Goal: Check status: Check status

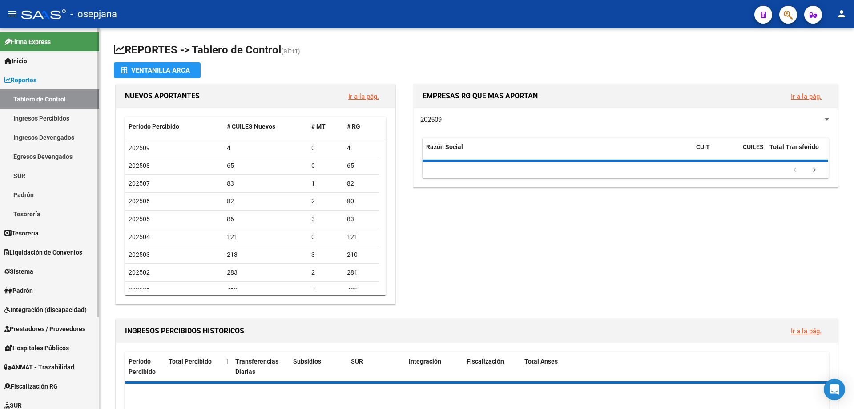
click at [37, 135] on link "Ingresos Devengados" at bounding box center [49, 137] width 99 height 19
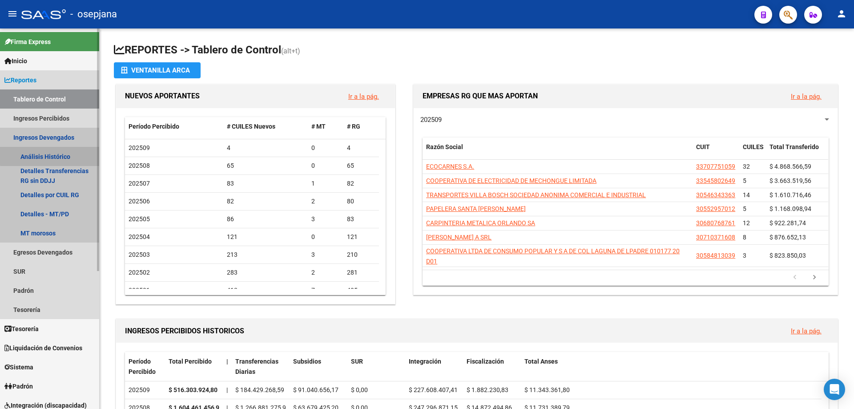
click at [54, 155] on link "Análisis Histórico" at bounding box center [49, 156] width 99 height 19
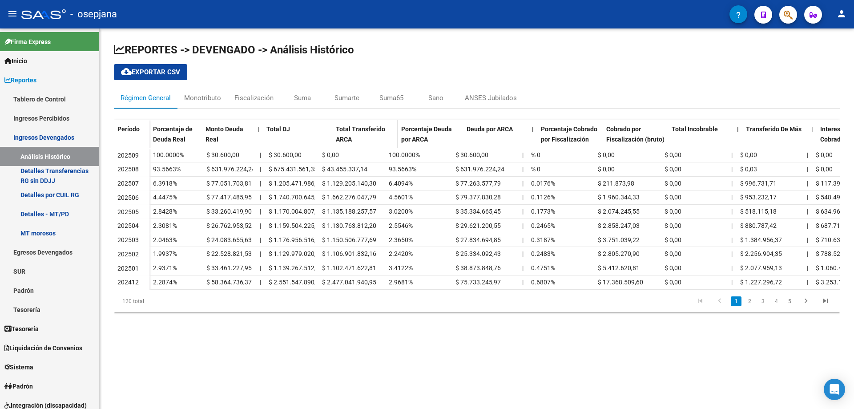
drag, startPoint x: 317, startPoint y: 128, endPoint x: 334, endPoint y: 130, distance: 17.4
click at [334, 130] on div "Porcentaje de Deuda Real Monto Deuda Real | Total DJ Total Transferido ARCA Por…" at bounding box center [593, 138] width 889 height 37
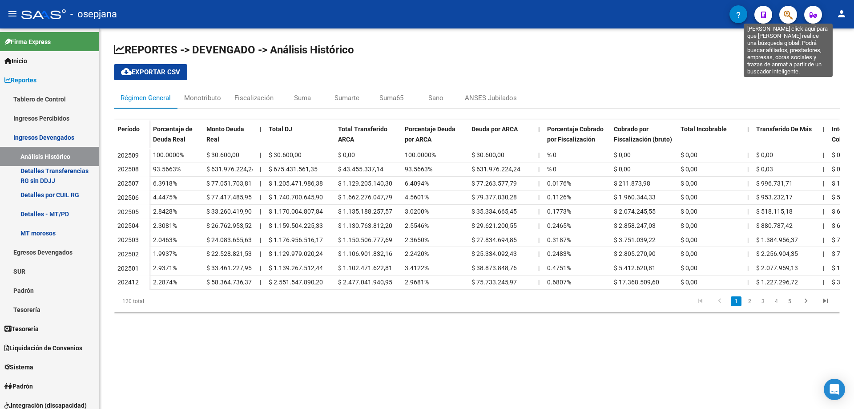
click at [786, 14] on icon "button" at bounding box center [787, 15] width 9 height 10
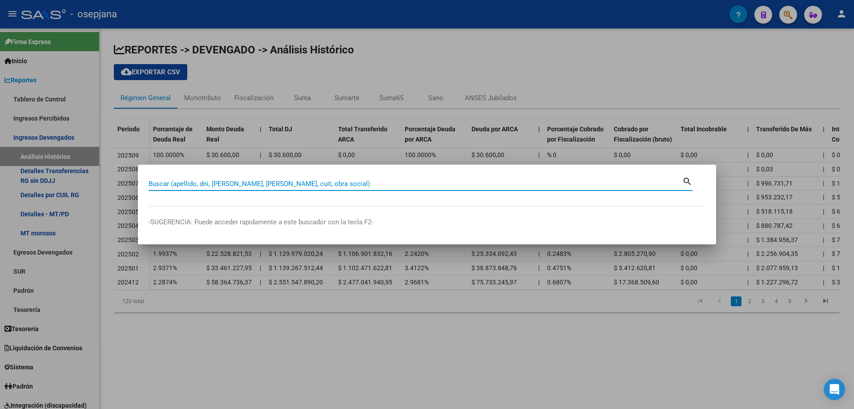
paste input "30715592742"
type input "30715592742"
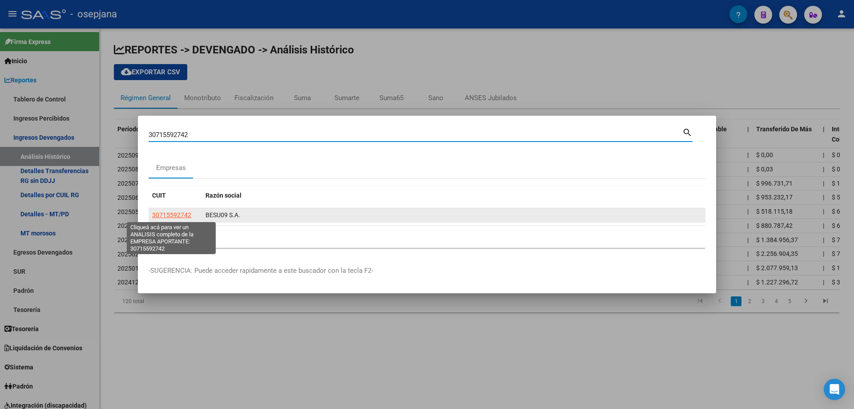
click at [170, 213] on span "30715592742" at bounding box center [171, 214] width 39 height 7
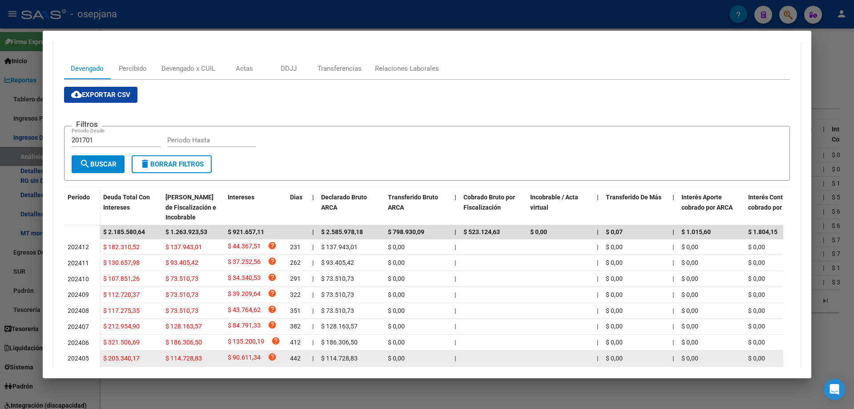
scroll to position [64, 0]
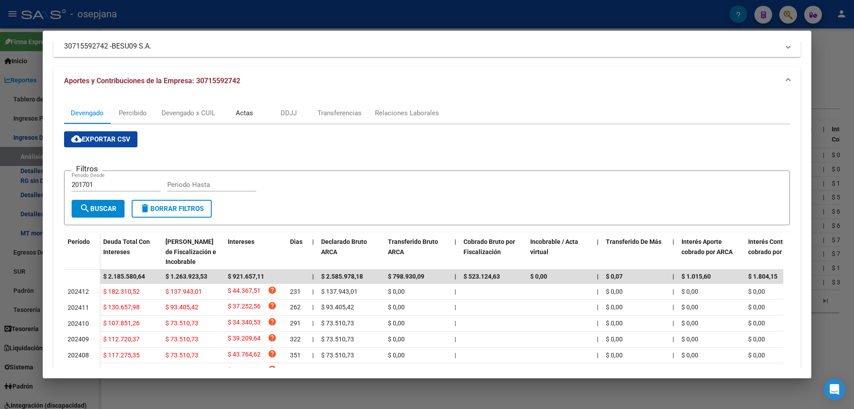
click at [248, 116] on div "Actas" at bounding box center [244, 113] width 17 height 10
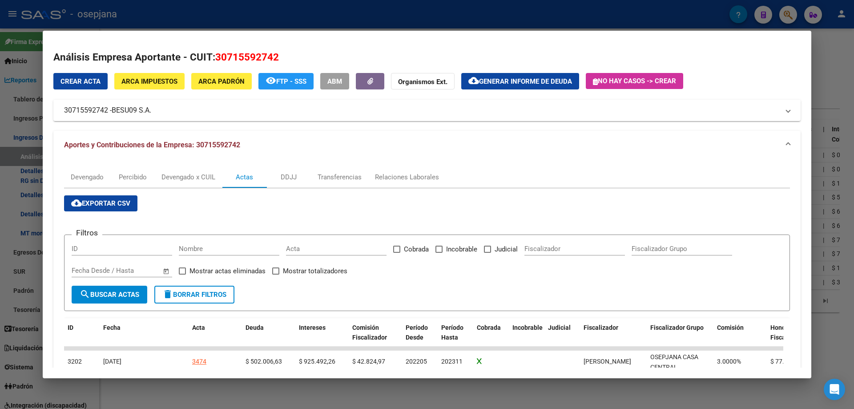
scroll to position [76, 0]
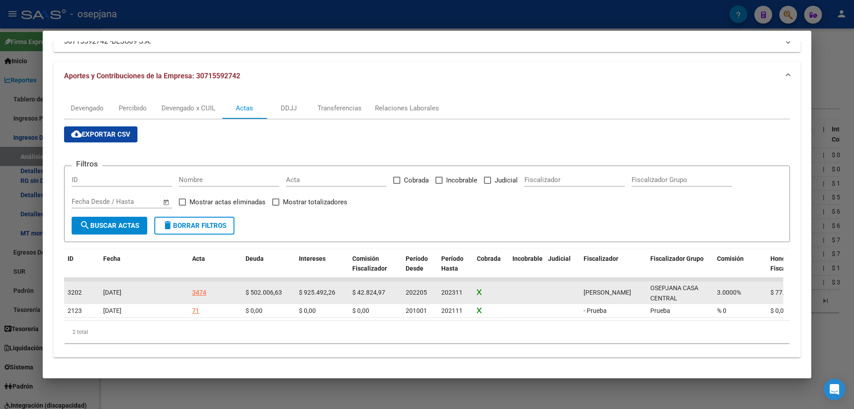
click at [200, 287] on div "3474" at bounding box center [199, 292] width 14 height 10
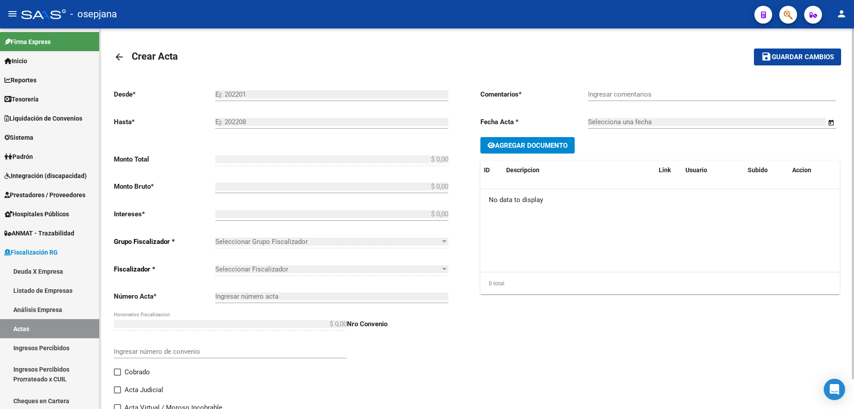
type input "202205"
type input "202311"
type input "$ 1.505.489,00"
type input "$ 502.006,63"
type input "$ 925.492,26"
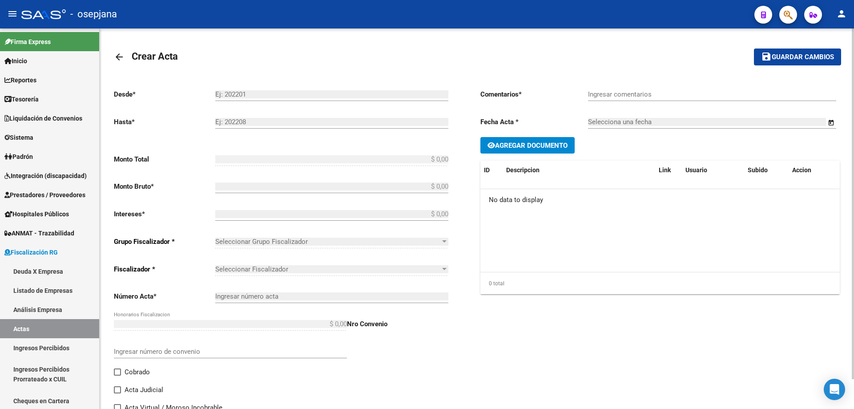
type input "3474"
type input "$ 77.990,11"
checkbox input "true"
type input "."
type input "[DATE]"
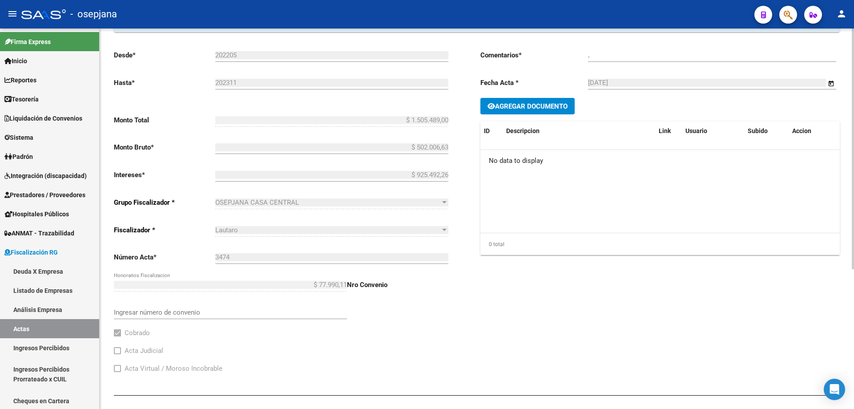
scroll to position [43, 0]
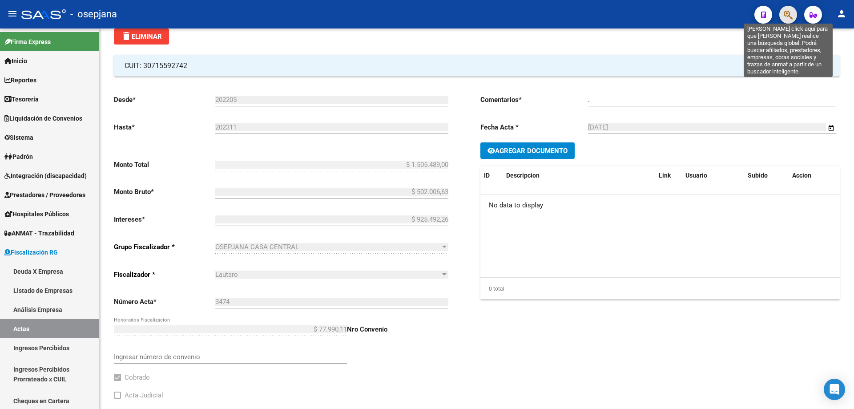
click at [788, 14] on icon "button" at bounding box center [787, 15] width 9 height 10
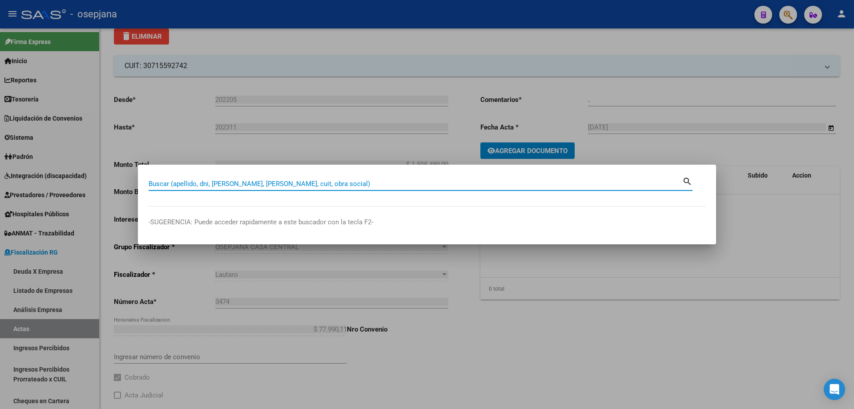
paste input "37695699"
type input "37695699"
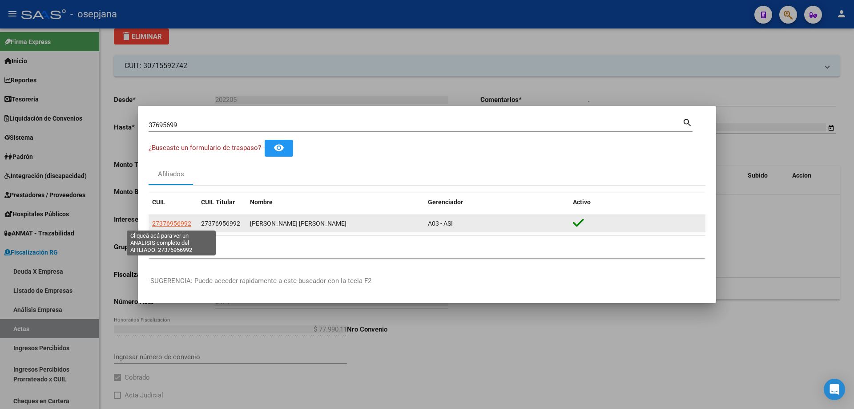
click at [177, 222] on span "27376956992" at bounding box center [171, 223] width 39 height 7
type textarea "27376956992"
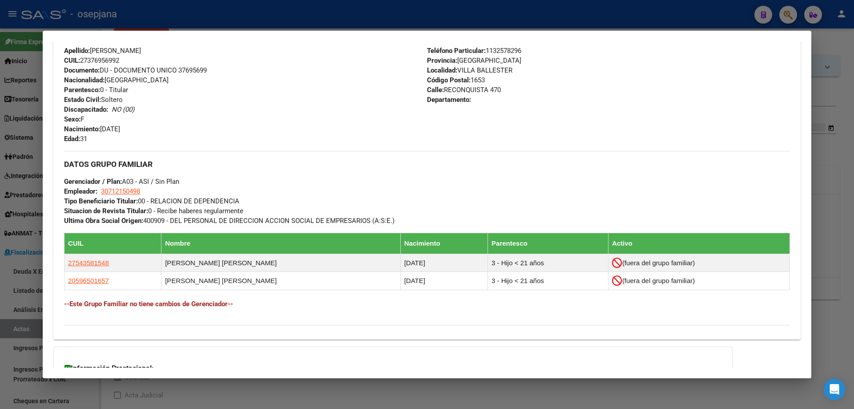
scroll to position [405, 0]
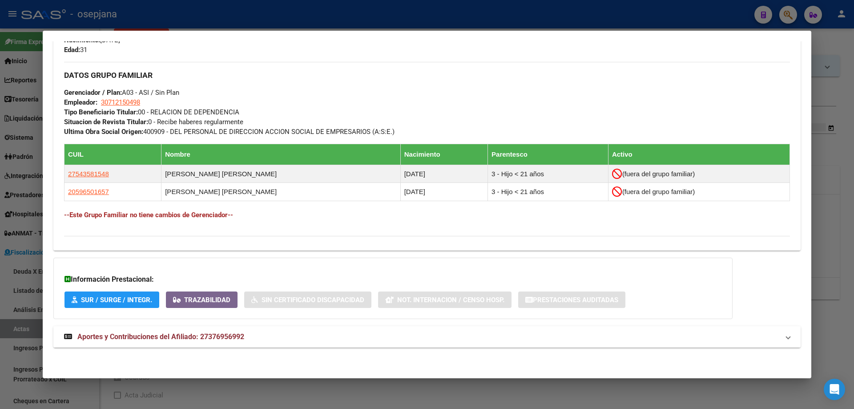
click at [237, 334] on span "Aportes y Contribuciones del Afiliado: 27376956992" at bounding box center [160, 336] width 167 height 8
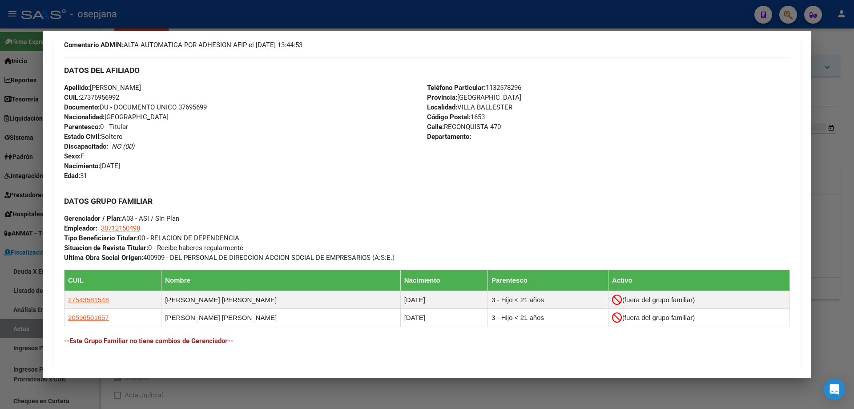
scroll to position [0, 0]
